Goal: Navigation & Orientation: Find specific page/section

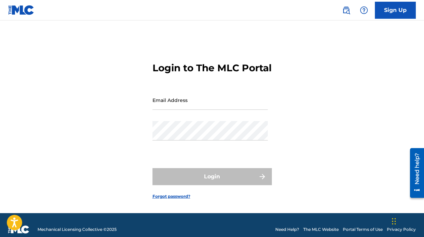
type input "[EMAIL_ADDRESS][DOMAIN_NAME]"
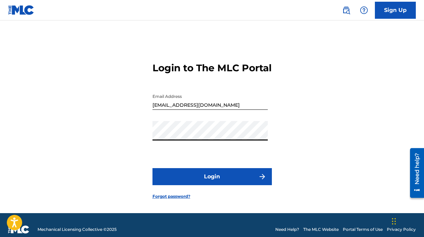
click at [185, 177] on form "Login to The MLC Portal Email Address [EMAIL_ADDRESS][DOMAIN_NAME] Password Log…" at bounding box center [212, 126] width 119 height 176
click at [181, 184] on button "Login" at bounding box center [212, 176] width 119 height 17
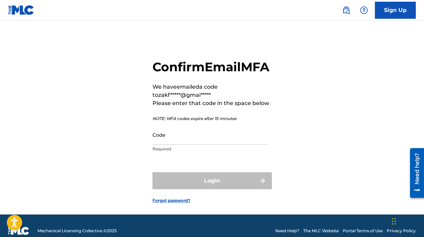
click at [181, 152] on p "Required" at bounding box center [210, 149] width 115 height 6
click at [168, 152] on p "Required" at bounding box center [210, 149] width 115 height 6
click at [168, 145] on input "Code" at bounding box center [210, 134] width 115 height 19
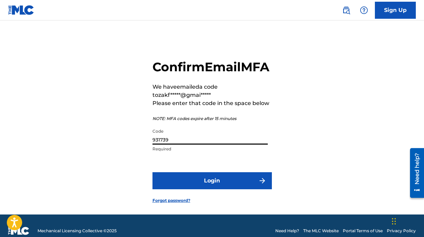
type input "931739"
click at [194, 189] on button "Login" at bounding box center [212, 180] width 119 height 17
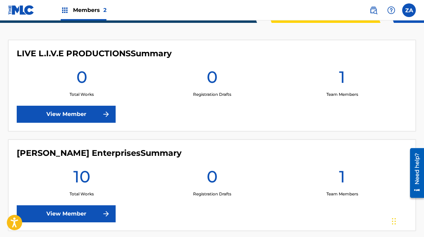
scroll to position [179, 0]
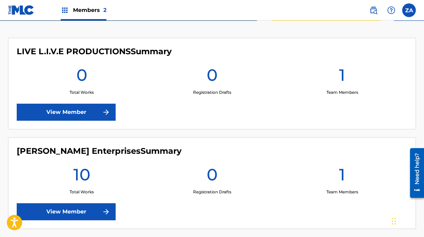
click at [89, 203] on link "View Member" at bounding box center [66, 211] width 99 height 17
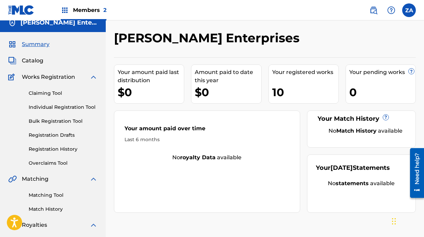
scroll to position [5, 0]
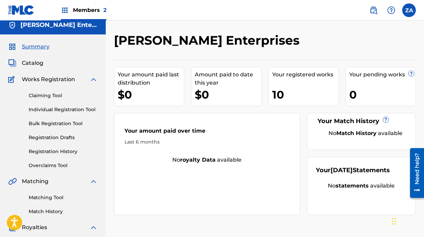
click at [39, 63] on span "Catalog" at bounding box center [33, 63] width 22 height 8
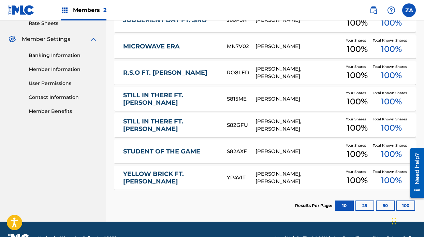
scroll to position [268, 0]
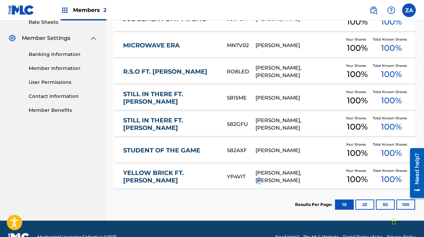
click at [403, 205] on iframe "Chat Widget" at bounding box center [407, 221] width 34 height 33
click at [404, 204] on button "100" at bounding box center [406, 205] width 19 height 10
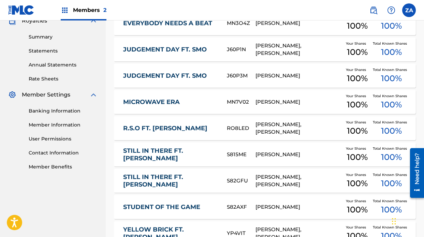
scroll to position [285, 0]
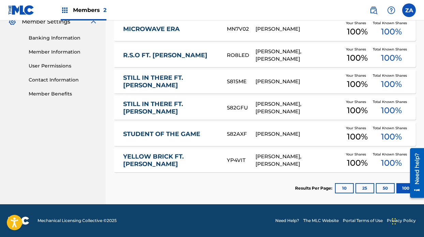
click at [388, 192] on button "50" at bounding box center [385, 188] width 19 height 10
click at [340, 190] on button "10" at bounding box center [344, 188] width 19 height 10
click at [365, 189] on button "25" at bounding box center [365, 188] width 19 height 10
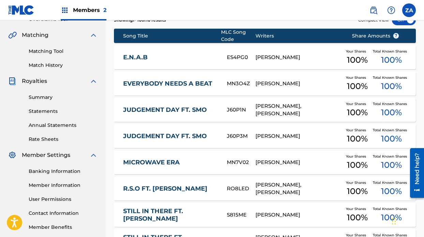
scroll to position [151, 0]
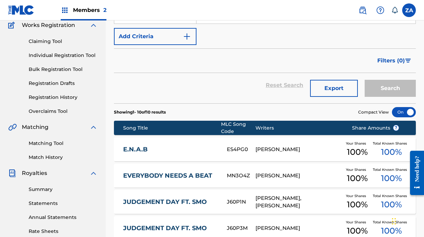
scroll to position [65, 0]
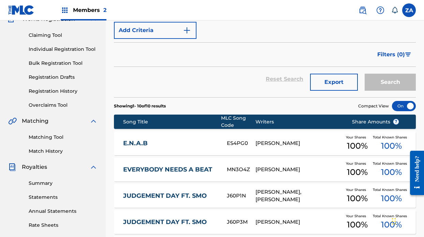
click at [49, 186] on link "Summary" at bounding box center [63, 183] width 69 height 7
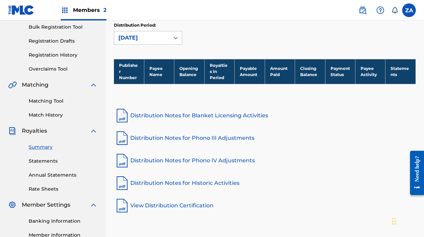
scroll to position [110, 0]
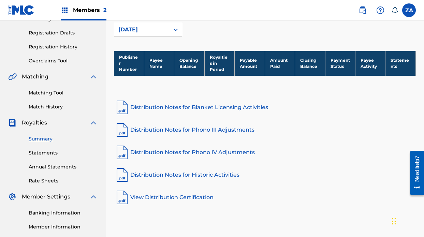
click at [44, 150] on link "Statements" at bounding box center [63, 153] width 69 height 7
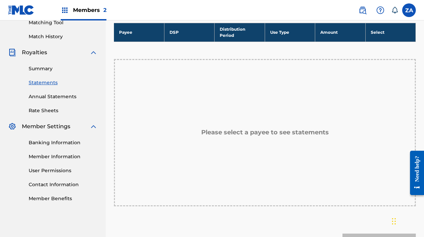
scroll to position [184, 0]
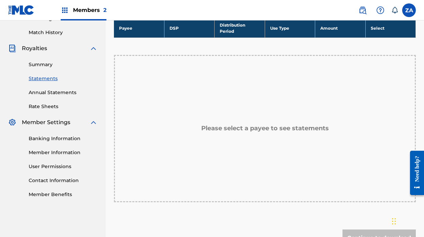
click at [185, 99] on div "Please select a payee to see statements" at bounding box center [265, 128] width 302 height 147
click at [54, 93] on link "Annual Statements" at bounding box center [63, 92] width 69 height 7
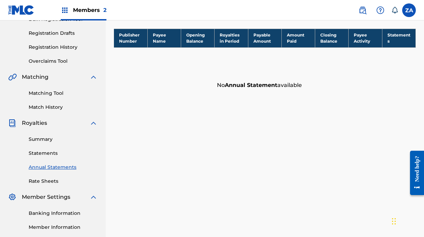
scroll to position [112, 0]
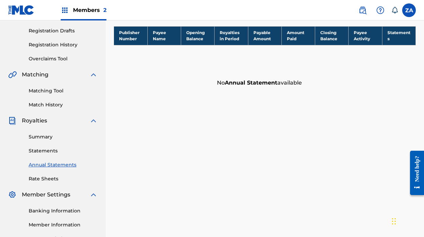
click at [47, 177] on link "Rate Sheets" at bounding box center [63, 178] width 69 height 7
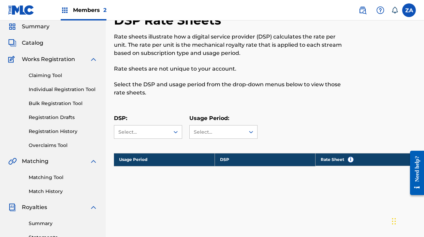
scroll to position [25, 0]
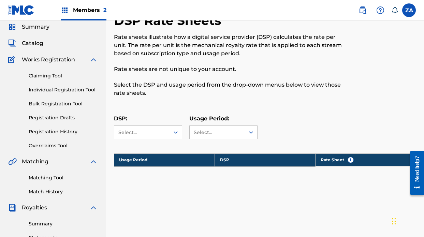
click at [32, 43] on span "Catalog" at bounding box center [33, 43] width 22 height 8
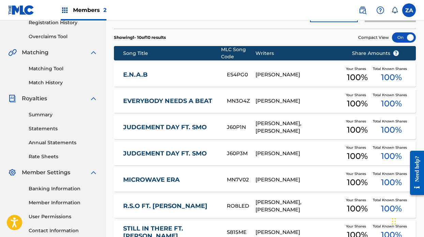
scroll to position [132, 0]
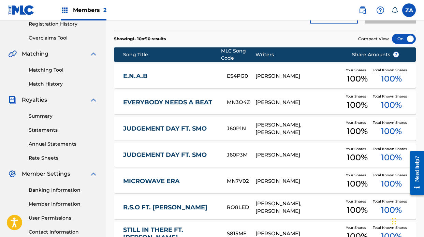
click at [150, 103] on link "EVERYBODY NEEDS A BEAT" at bounding box center [170, 103] width 95 height 8
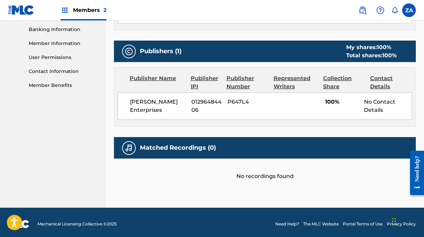
scroll to position [297, 0]
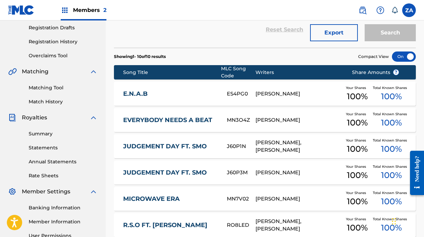
scroll to position [115, 0]
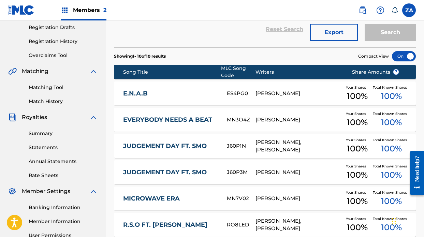
click at [165, 120] on link "EVERYBODY NEEDS A BEAT" at bounding box center [170, 120] width 95 height 8
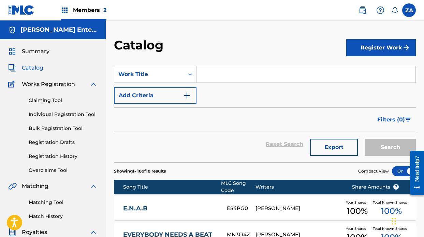
scroll to position [52, 0]
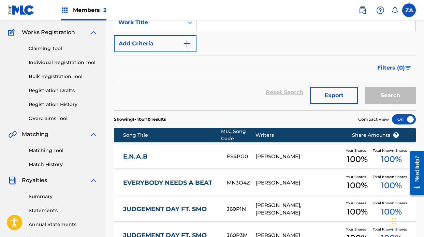
click at [110, 181] on div "Catalog Register Work SearchWithCriteria3fdaa0b0-af28-4ab4-9552-2800ba8c4f5a Wo…" at bounding box center [265, 212] width 319 height 452
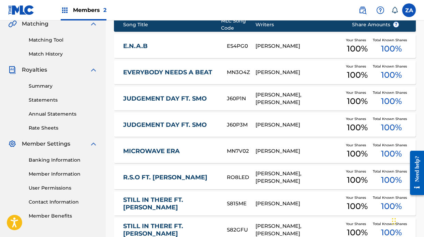
scroll to position [166, 0]
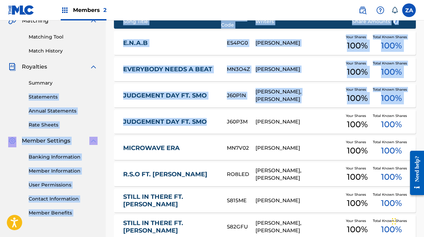
drag, startPoint x: 103, startPoint y: 91, endPoint x: 186, endPoint y: 129, distance: 90.9
click at [186, 129] on main "Z. Burroughs Enterprises Summary Catalog Works Registration Claiming Tool Indiv…" at bounding box center [212, 89] width 424 height 469
click at [106, 95] on div "Catalog Register Work SearchWithCriteria3fdaa0b0-af28-4ab4-9552-2800ba8c4f5a Wo…" at bounding box center [265, 98] width 319 height 452
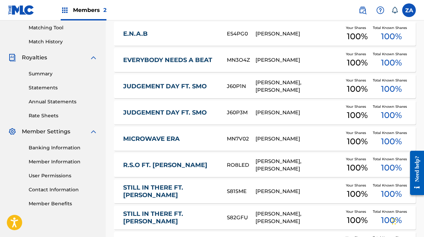
scroll to position [174, 0]
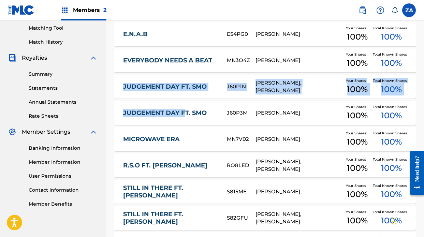
drag, startPoint x: 111, startPoint y: 83, endPoint x: 185, endPoint y: 116, distance: 81.2
click at [185, 116] on div "Catalog Register Work SearchWithCriteria3fdaa0b0-af28-4ab4-9552-2800ba8c4f5a Wo…" at bounding box center [265, 89] width 319 height 452
click at [109, 94] on div "Catalog Register Work SearchWithCriteria3fdaa0b0-af28-4ab4-9552-2800ba8c4f5a Wo…" at bounding box center [265, 89] width 319 height 452
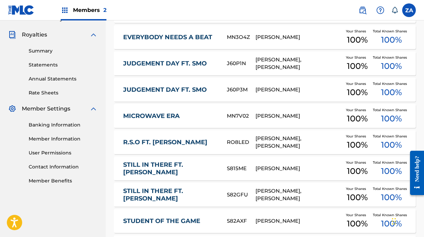
scroll to position [209, 0]
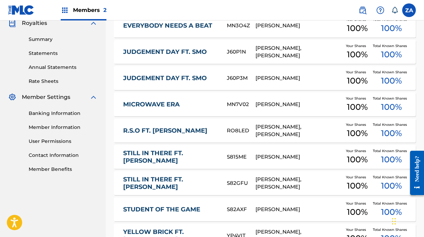
click at [72, 114] on link "Banking Information" at bounding box center [63, 113] width 69 height 7
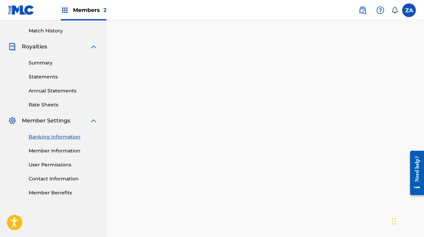
scroll to position [185, 0]
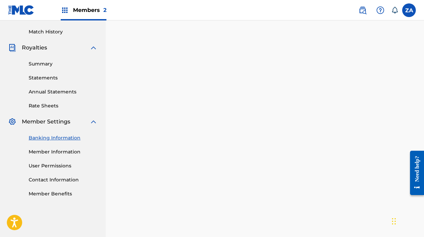
click at [45, 64] on link "Summary" at bounding box center [63, 63] width 69 height 7
